Goal: Find specific page/section

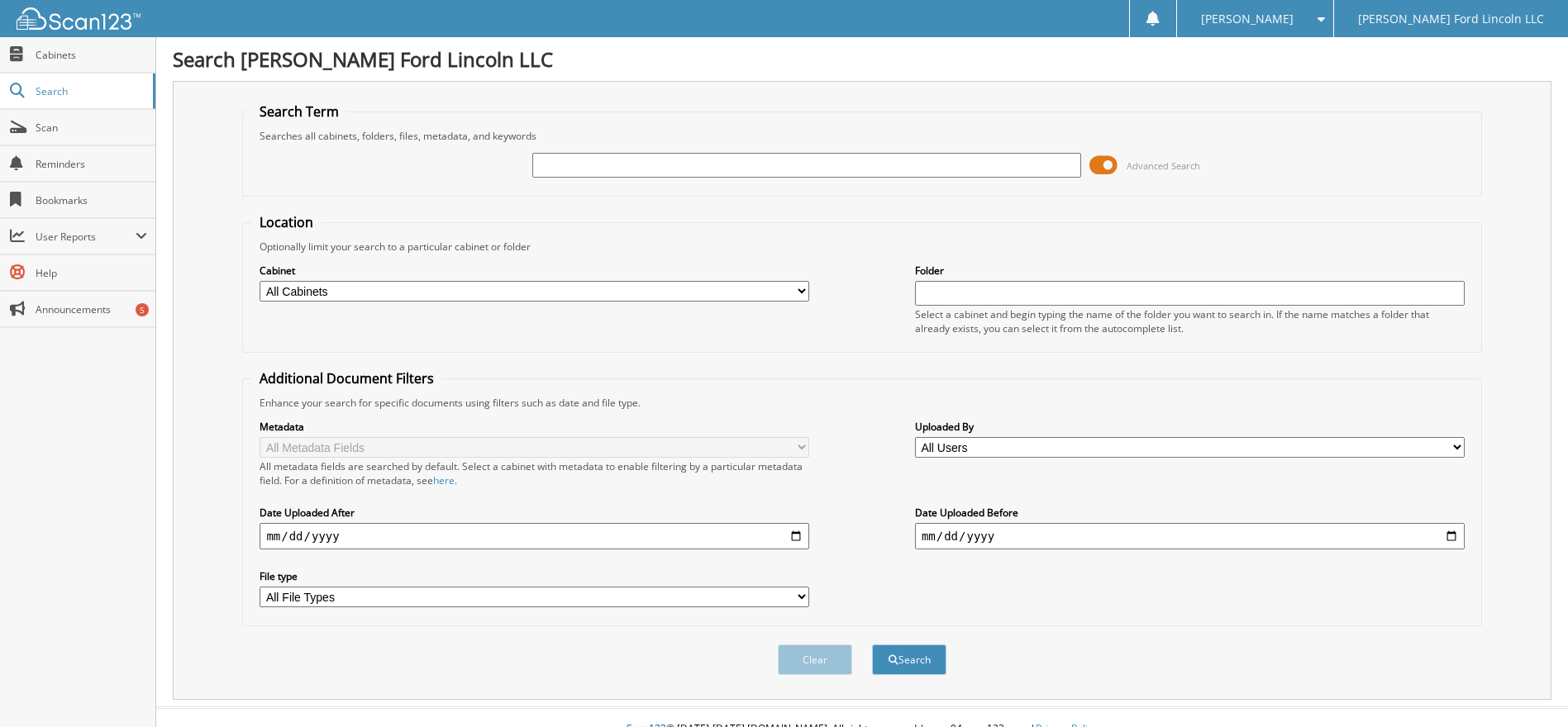
click at [582, 173] on input "text" at bounding box center [807, 165] width 550 height 25
click at [645, 158] on input "text" at bounding box center [807, 165] width 550 height 25
type input "6231470"
click at [872, 644] on button "Search" at bounding box center [909, 660] width 74 height 31
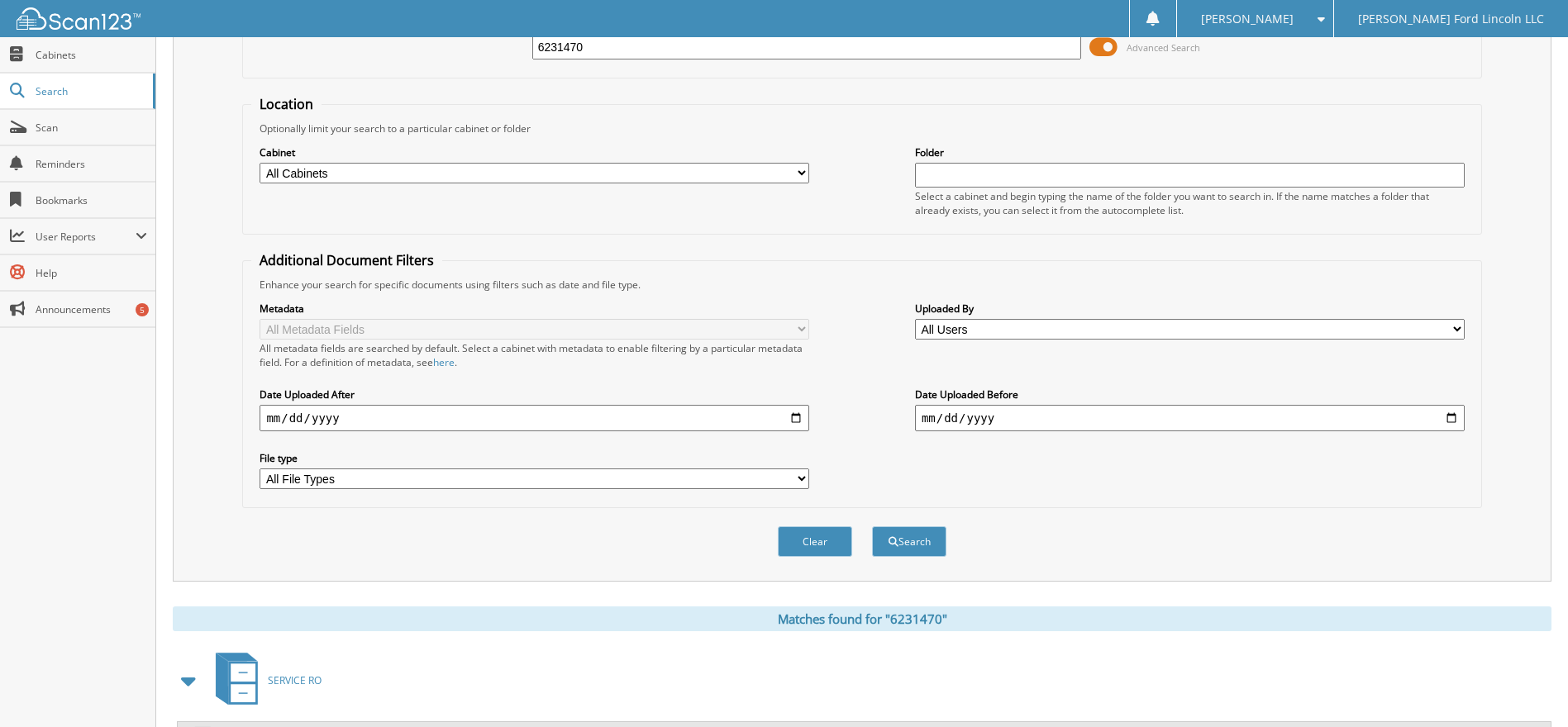
scroll to position [261, 0]
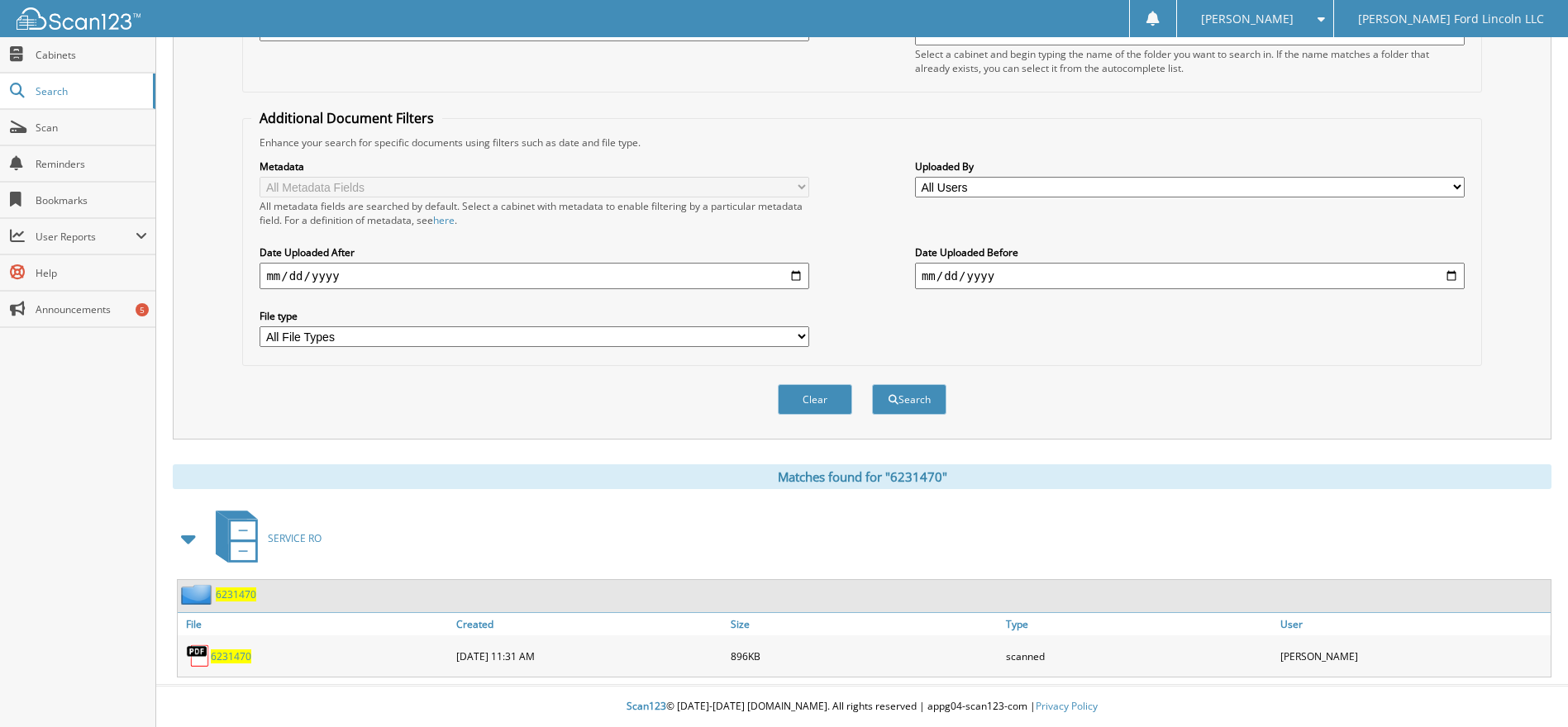
click at [229, 660] on span "6231470" at bounding box center [231, 656] width 40 height 14
